Goal: Task Accomplishment & Management: Manage account settings

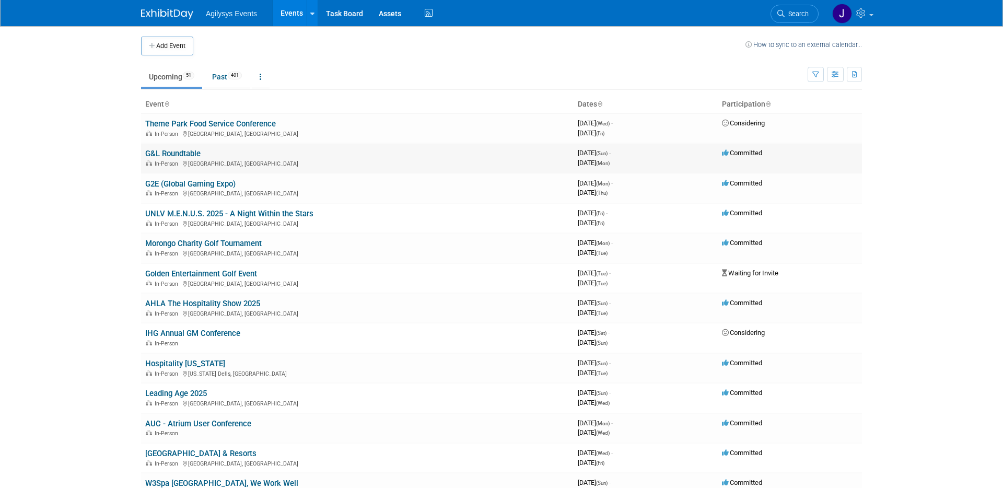
click at [181, 153] on link "G&L Roundtable" at bounding box center [172, 153] width 55 height 9
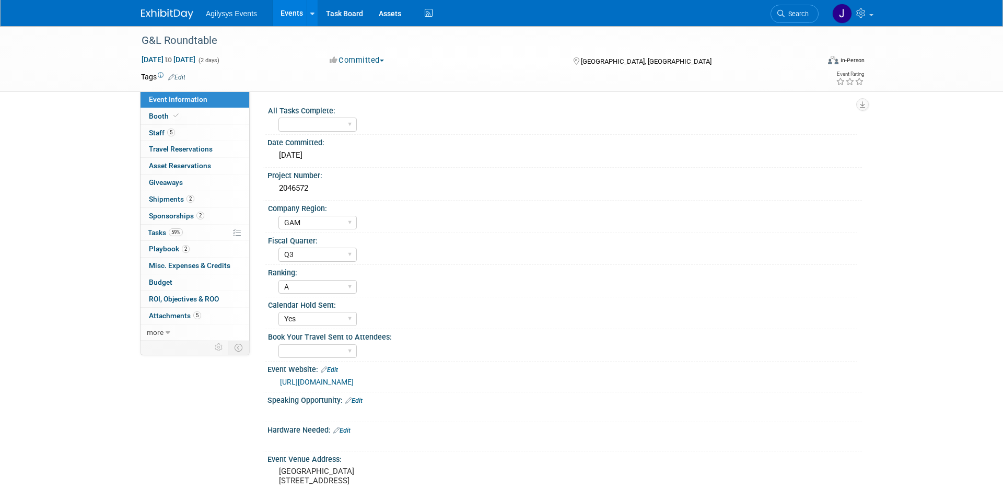
select select "GAM"
select select "Q3"
select select "A"
select select "Yes"
click at [172, 132] on span "5" at bounding box center [171, 133] width 8 height 8
